Goal: Transaction & Acquisition: Purchase product/service

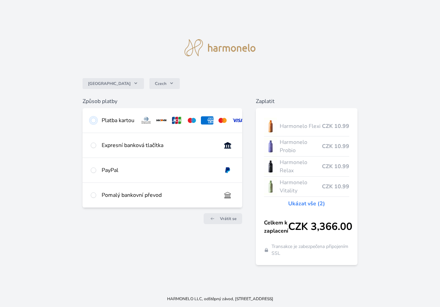
click at [94, 120] on input "radio" at bounding box center [93, 120] width 5 height 5
radio input "true"
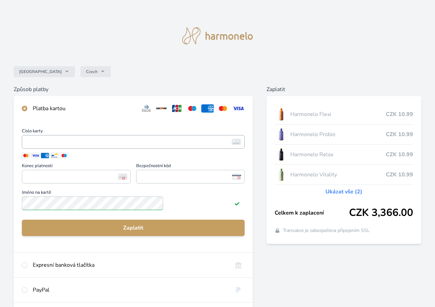
click at [232, 145] on img at bounding box center [236, 142] width 9 height 6
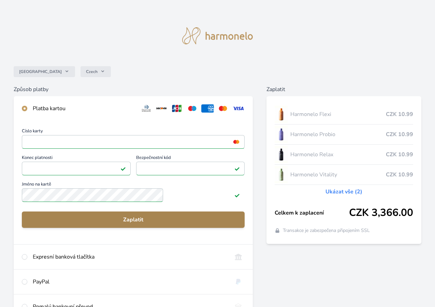
click at [155, 224] on span "Zaplatit" at bounding box center [133, 220] width 212 height 8
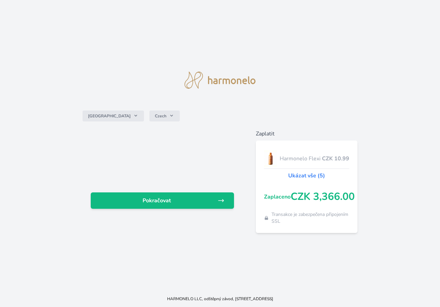
click at [301, 175] on link "Ukázat vše (5)" at bounding box center [306, 176] width 37 height 8
